Goal: Task Accomplishment & Management: Complete application form

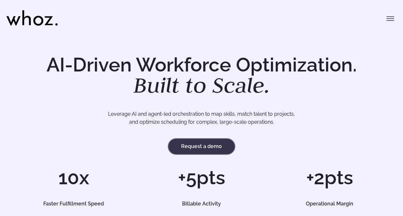
click at [220, 148] on link "Request a demo" at bounding box center [201, 146] width 66 height 15
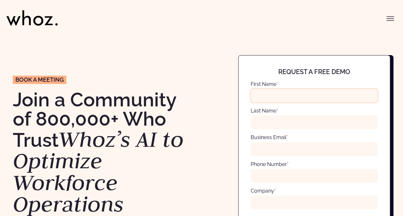
click at [289, 96] on input "First Name *" at bounding box center [314, 96] width 127 height 14
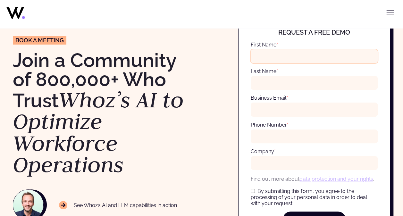
scroll to position [160, 0]
